Goal: Navigation & Orientation: Find specific page/section

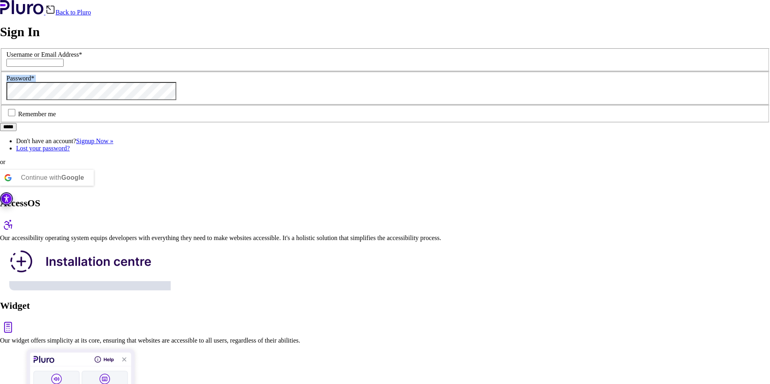
drag, startPoint x: 217, startPoint y: 149, endPoint x: 227, endPoint y: 96, distance: 53.7
click at [175, 190] on div "Back to Pluro Sign In Username or Email Address * Password * Remember me ***** …" at bounding box center [385, 95] width 770 height 190
click at [225, 89] on div "Back to Pluro Sign In Username or Email Address * Password * Remember me ***** …" at bounding box center [385, 95] width 770 height 190
click at [129, 39] on h1 "Sign In" at bounding box center [385, 32] width 770 height 15
click at [34, 12] on div "Back to Pluro" at bounding box center [385, 8] width 770 height 16
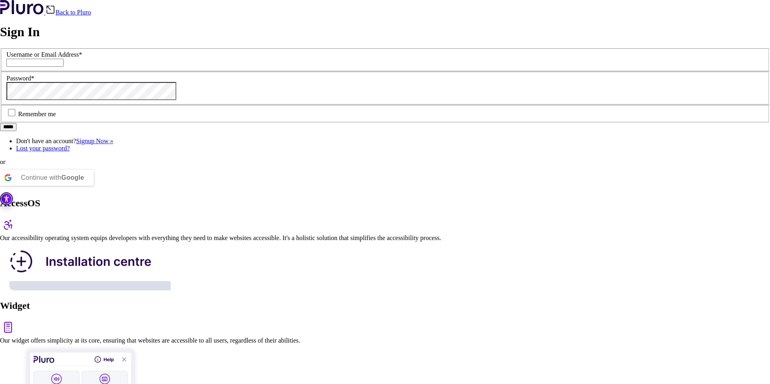
click at [34, 14] on img at bounding box center [22, 7] width 44 height 14
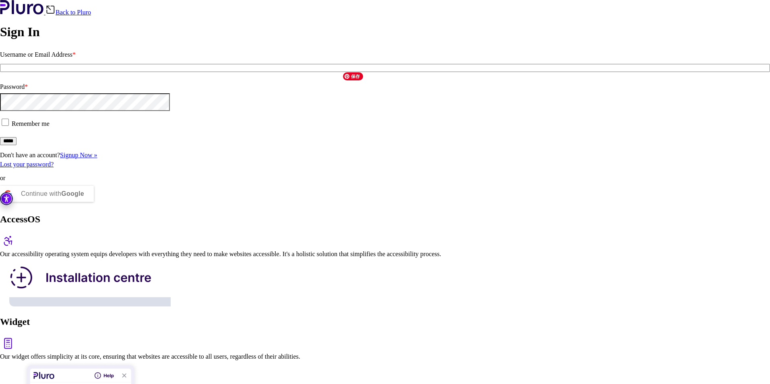
click at [17, 233] on img at bounding box center [8, 241] width 17 height 16
click at [433, 214] on div "AccessOS" at bounding box center [385, 232] width 770 height 37
click at [647, 317] on div "Widget" at bounding box center [385, 335] width 770 height 37
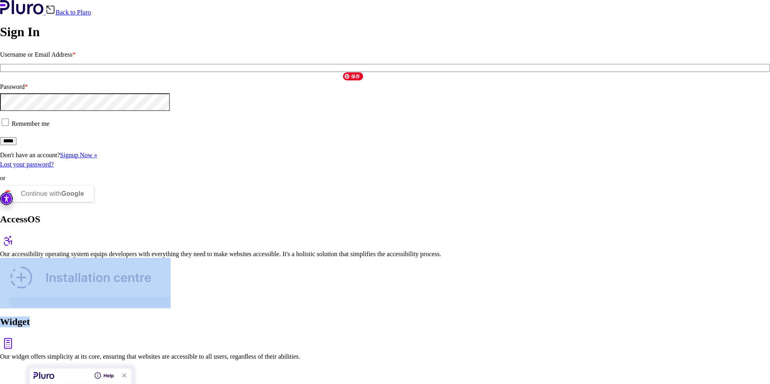
drag, startPoint x: 521, startPoint y: 80, endPoint x: 444, endPoint y: 149, distance: 103.4
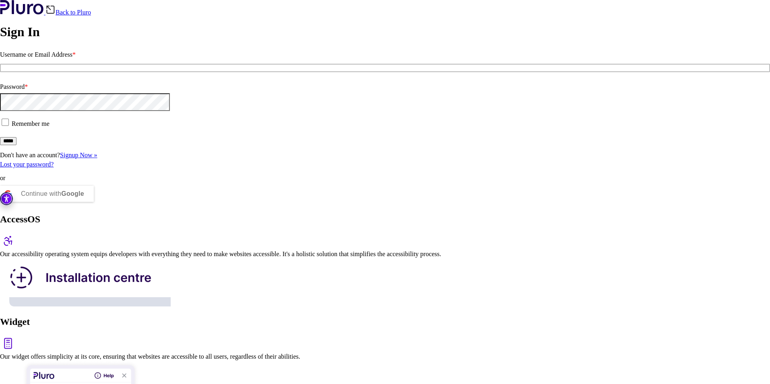
drag, startPoint x: 414, startPoint y: 27, endPoint x: 422, endPoint y: 0, distance: 28.3
click at [414, 214] on div "AccessOS" at bounding box center [385, 232] width 770 height 37
